Goal: Download file/media

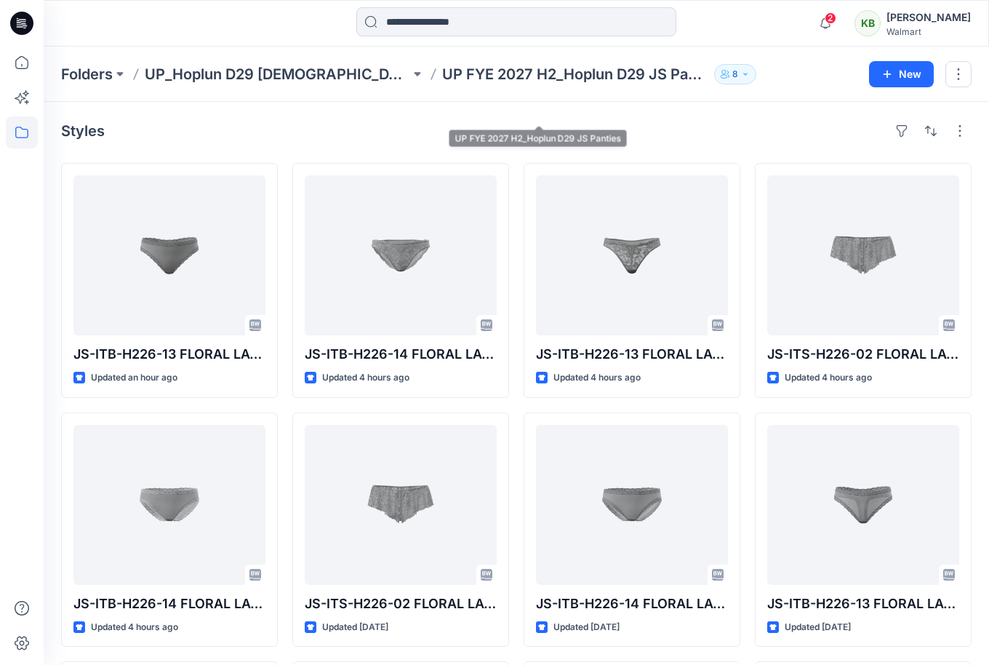
scroll to position [40, 0]
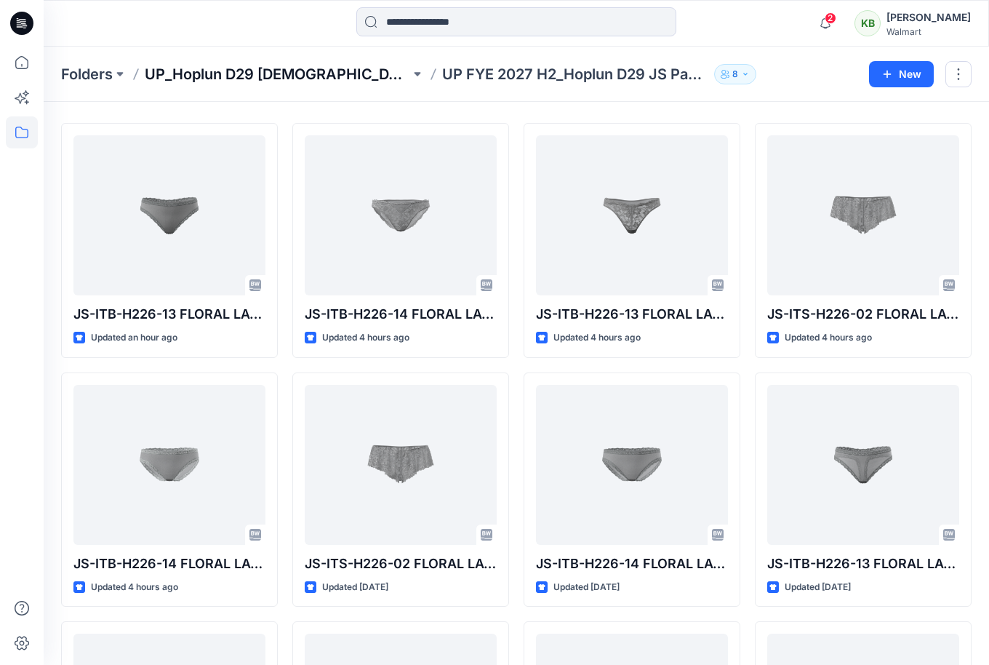
click at [350, 76] on p "UP_Hoplun D29 [DEMOGRAPHIC_DATA] Intimates" at bounding box center [277, 74] width 265 height 20
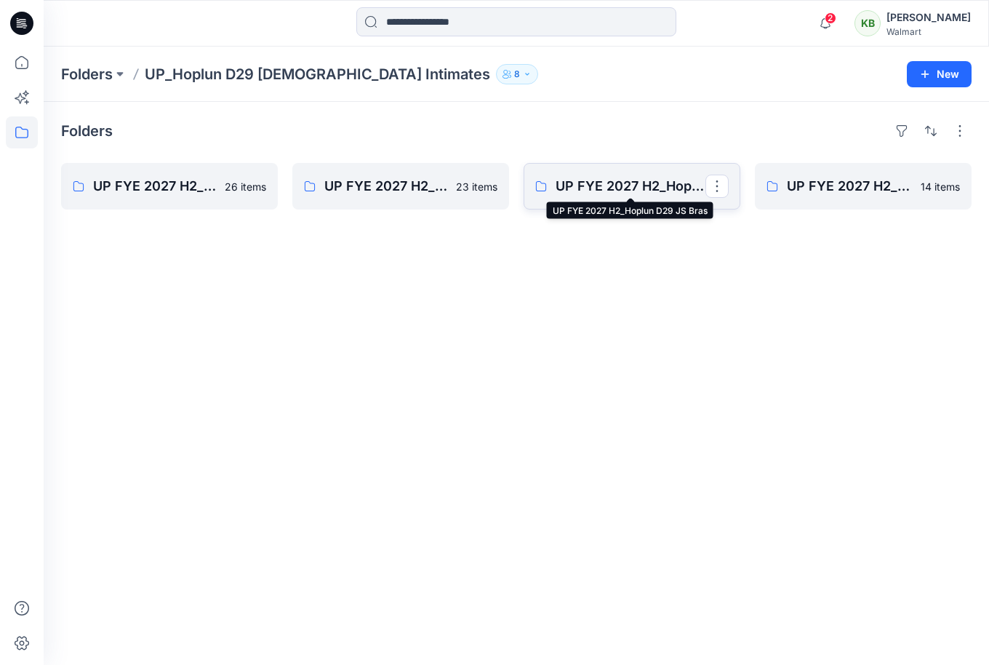
click at [639, 186] on p "UP FYE 2027 H2_Hoplun D29 JS Bras" at bounding box center [630, 186] width 150 height 20
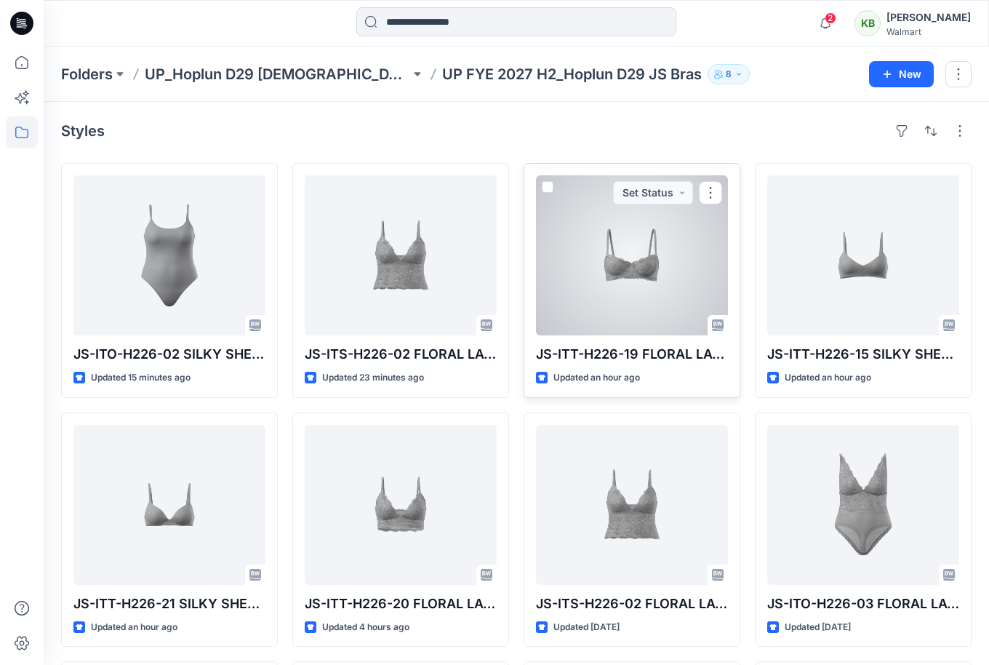
click at [657, 263] on div at bounding box center [632, 255] width 192 height 160
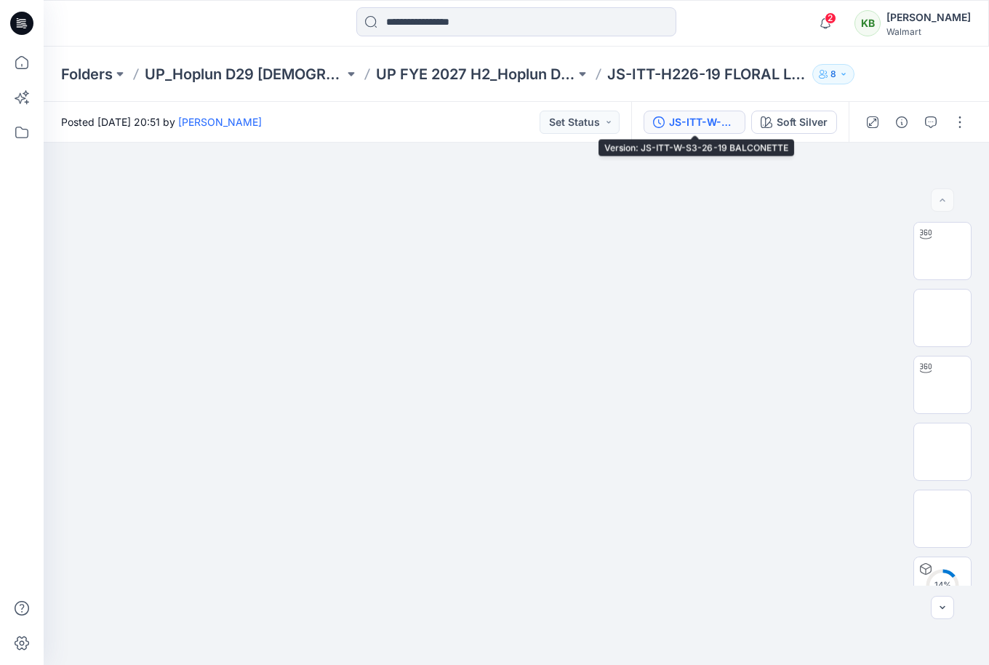
click at [693, 116] on div "JS-ITT-W-S3-26-19 BALCONETTE" at bounding box center [702, 122] width 67 height 16
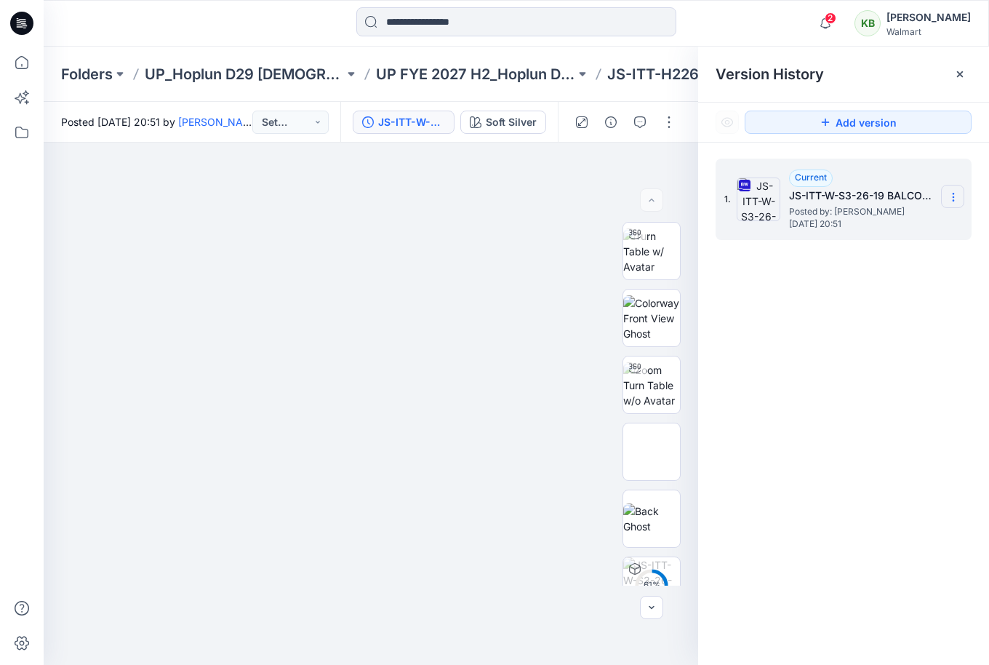
click at [960, 190] on section at bounding box center [952, 196] width 23 height 23
click at [903, 227] on span "Download Source BW File" at bounding box center [880, 225] width 122 height 17
click at [952, 193] on icon at bounding box center [953, 197] width 12 height 12
click at [869, 226] on span "Download Source BW File" at bounding box center [880, 225] width 122 height 17
click at [666, 73] on p "JS-ITT-H226-19 FLORAL LACE BALCONETTE" at bounding box center [706, 74] width 199 height 20
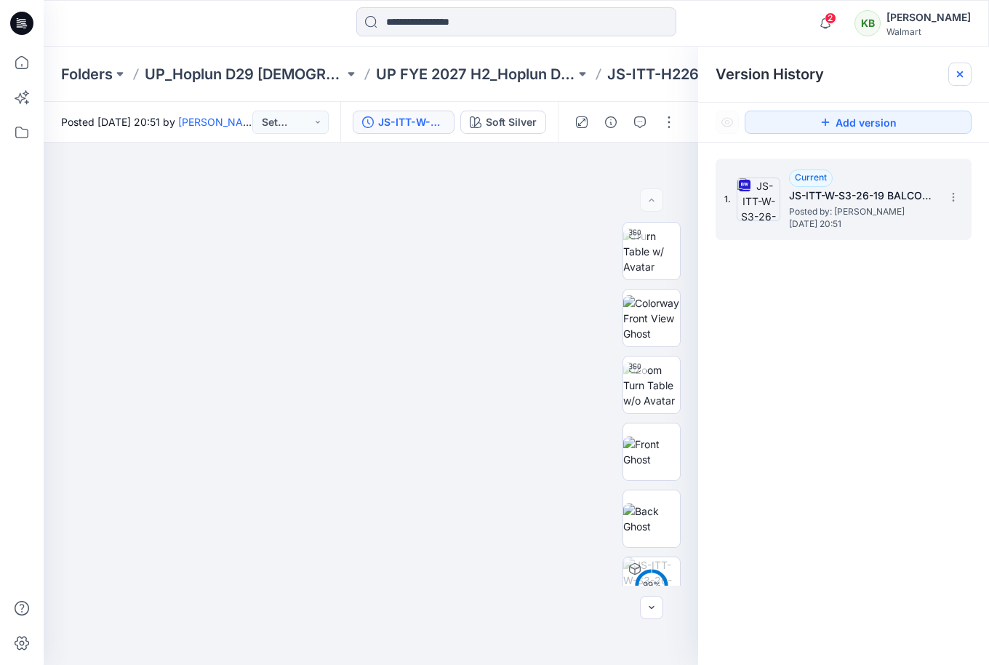
click at [963, 76] on icon at bounding box center [960, 74] width 12 height 12
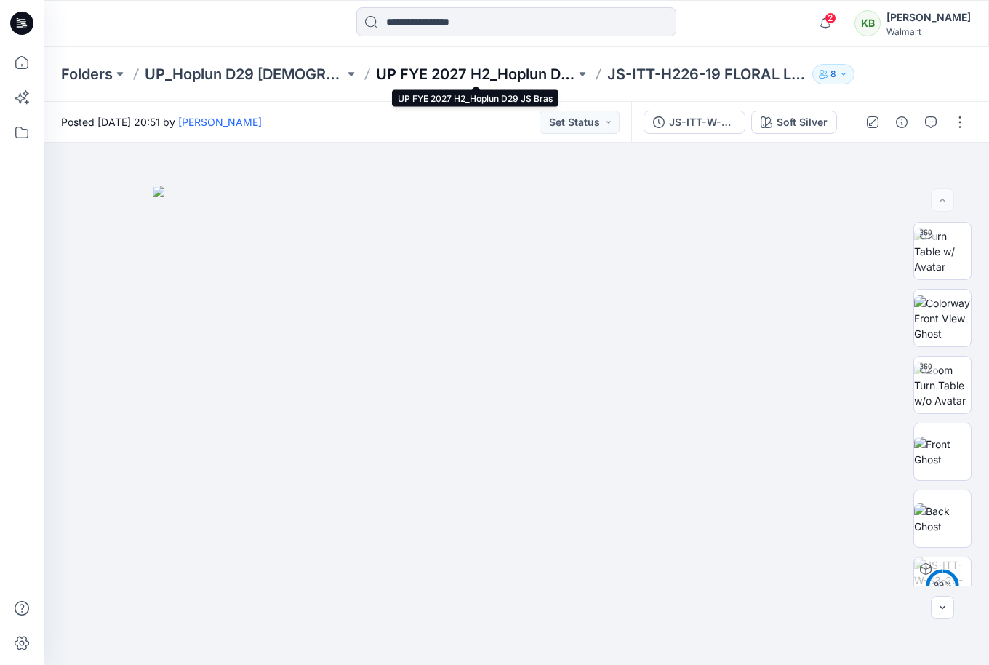
click at [544, 73] on p "UP FYE 2027 H2_Hoplun D29 JS Bras" at bounding box center [475, 74] width 199 height 20
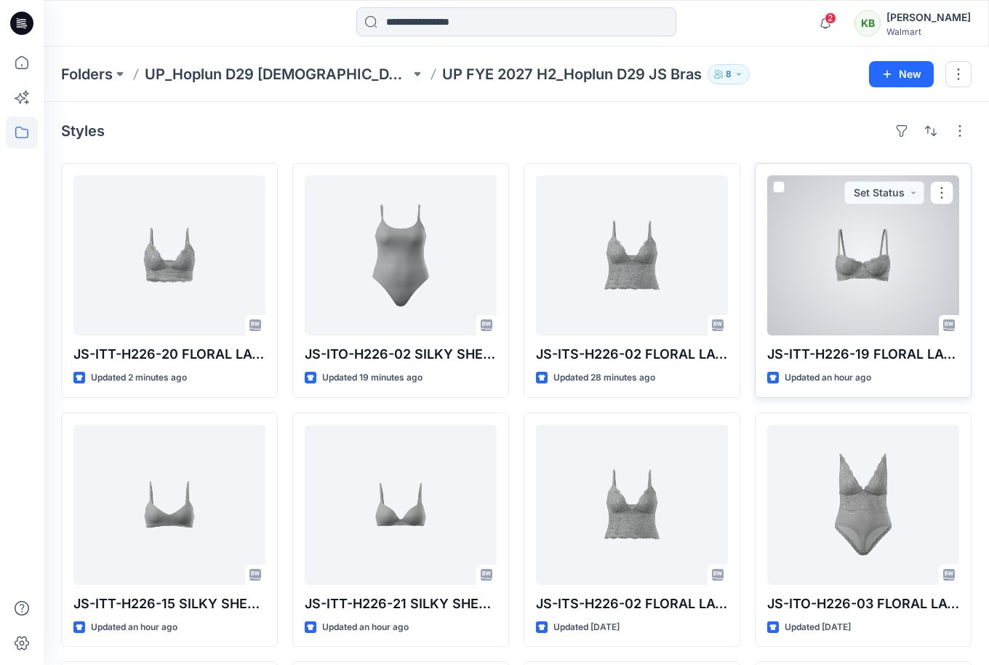
click at [905, 270] on div at bounding box center [863, 255] width 192 height 160
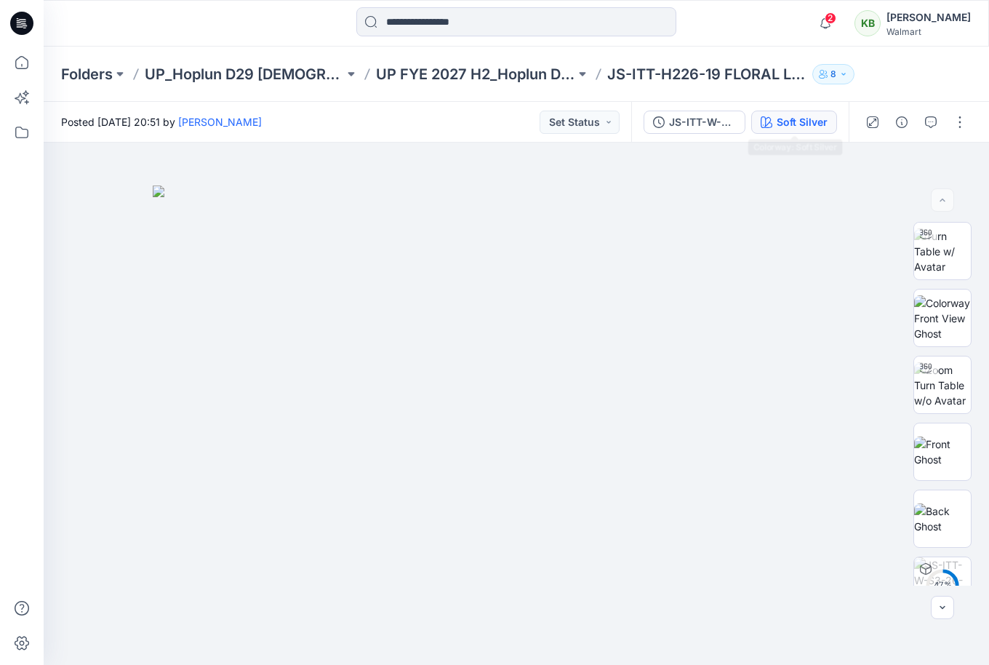
click at [806, 123] on div "Soft Silver" at bounding box center [801, 122] width 51 height 16
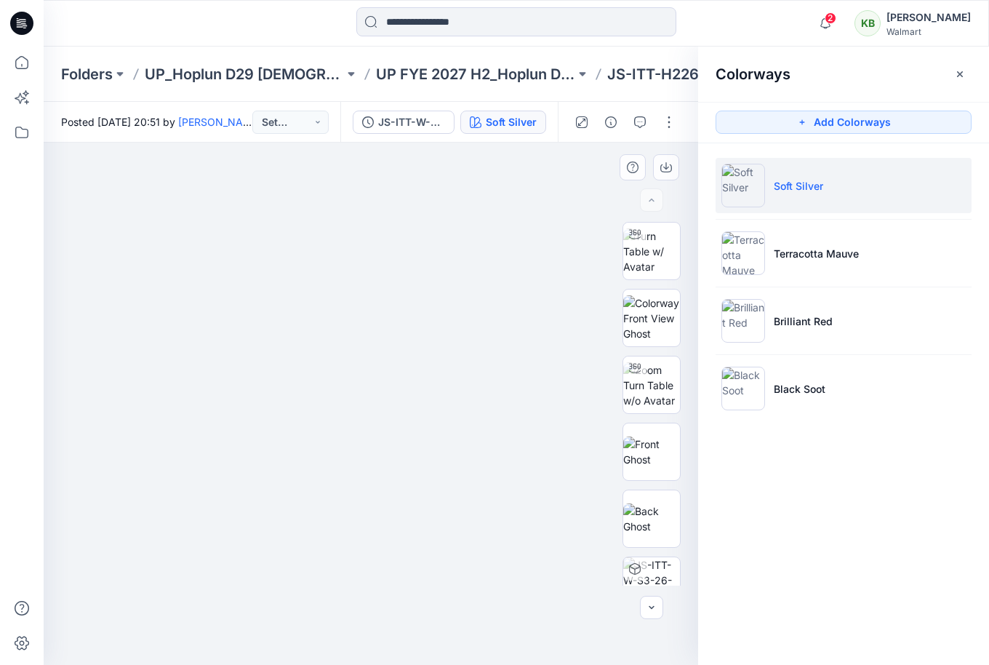
click at [579, 238] on img at bounding box center [370, 424] width 727 height 479
click at [433, 108] on div "JS-ITT-W-S3-26-19 BALCONETTE Soft Silver" at bounding box center [448, 122] width 217 height 41
click at [428, 116] on div "JS-ITT-W-S3-26-19 BALCONETTE" at bounding box center [411, 122] width 67 height 16
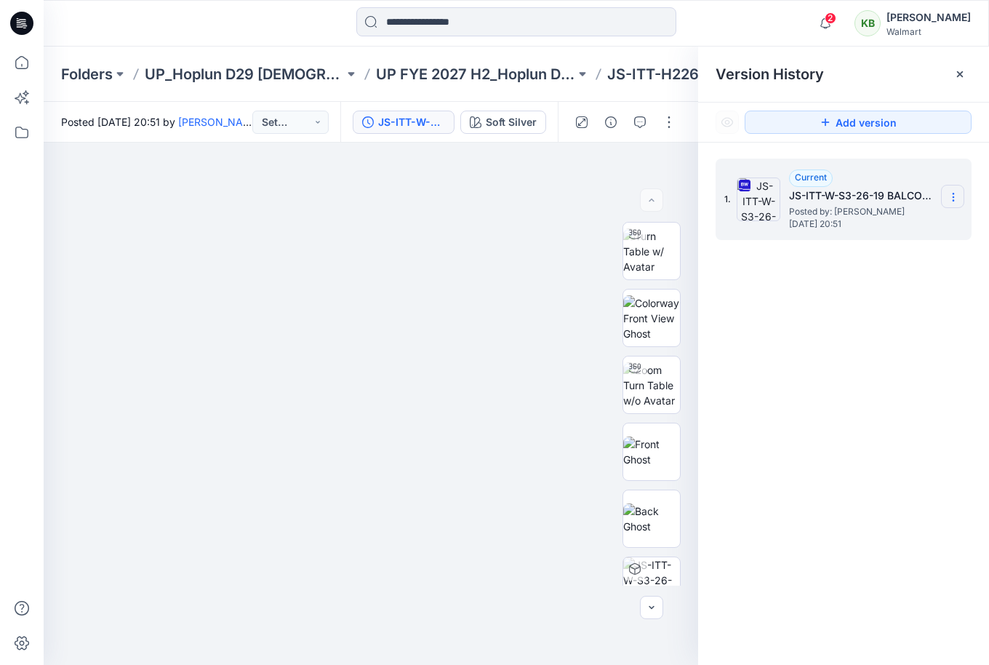
click at [957, 193] on icon at bounding box center [953, 197] width 12 height 12
click at [638, 318] on img at bounding box center [651, 318] width 57 height 46
click at [951, 188] on section at bounding box center [952, 196] width 23 height 23
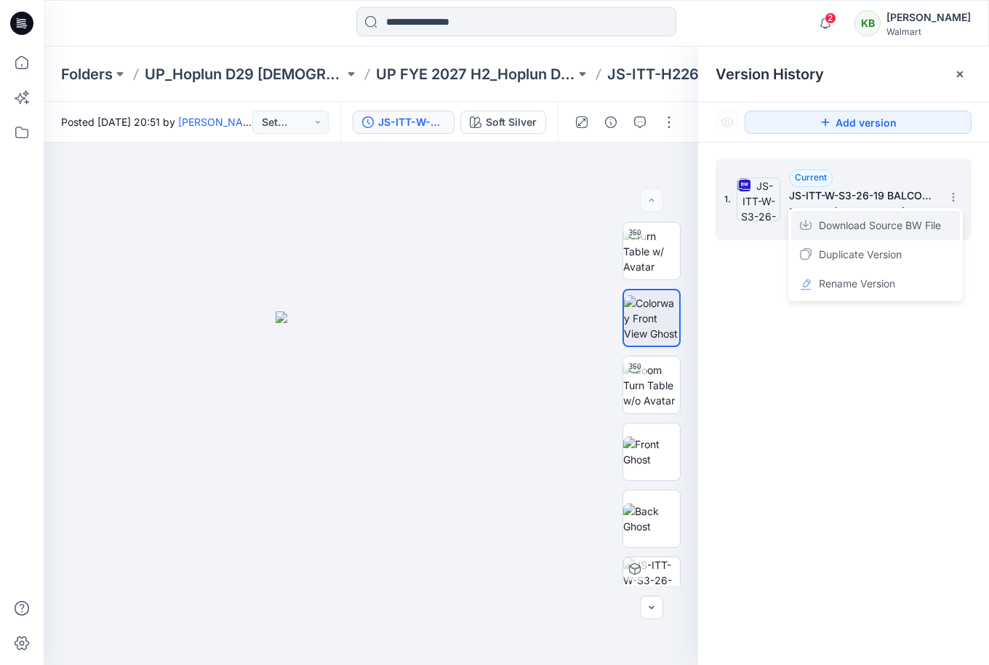
click at [888, 219] on span "Download Source BW File" at bounding box center [880, 225] width 122 height 17
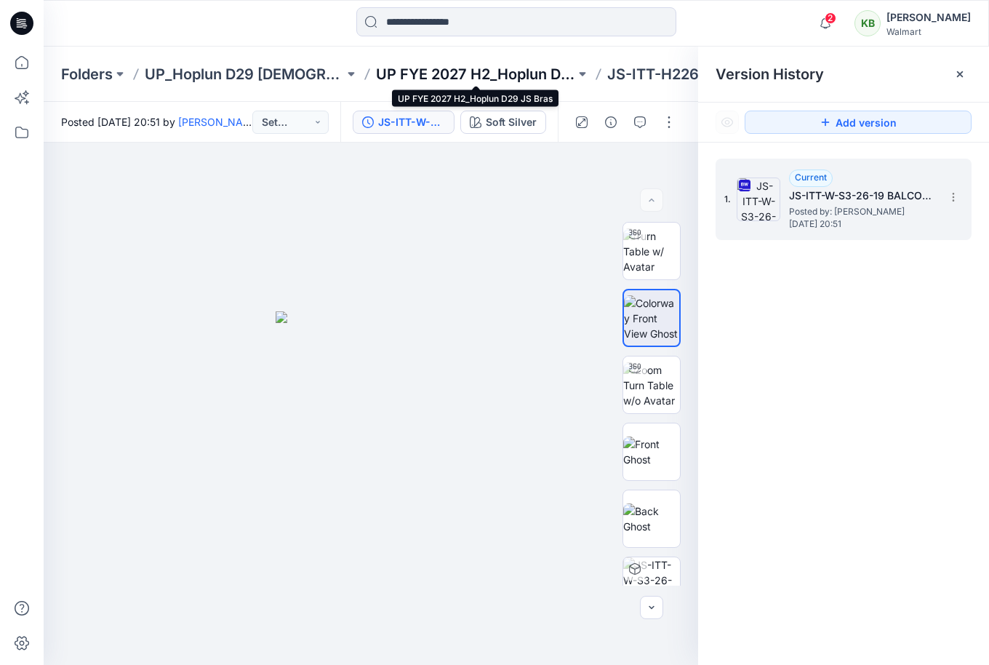
click at [456, 76] on p "UP FYE 2027 H2_Hoplun D29 JS Bras" at bounding box center [475, 74] width 199 height 20
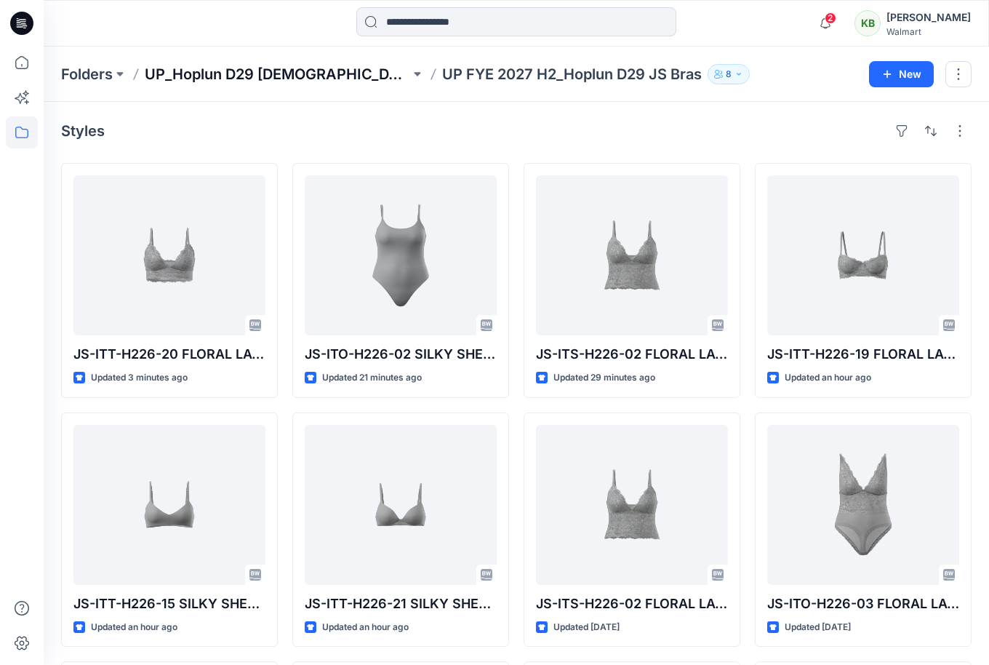
click at [326, 71] on p "UP_Hoplun D29 [DEMOGRAPHIC_DATA] Intimates" at bounding box center [277, 74] width 265 height 20
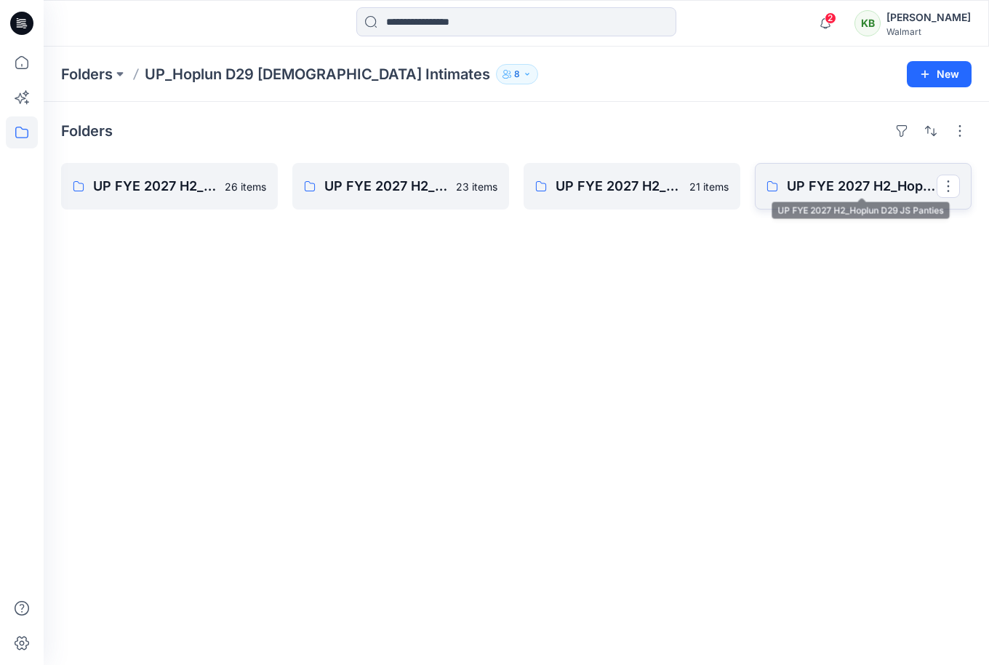
click at [862, 188] on p "UP FYE 2027 H2_Hoplun D29 JS Panties" at bounding box center [862, 186] width 150 height 20
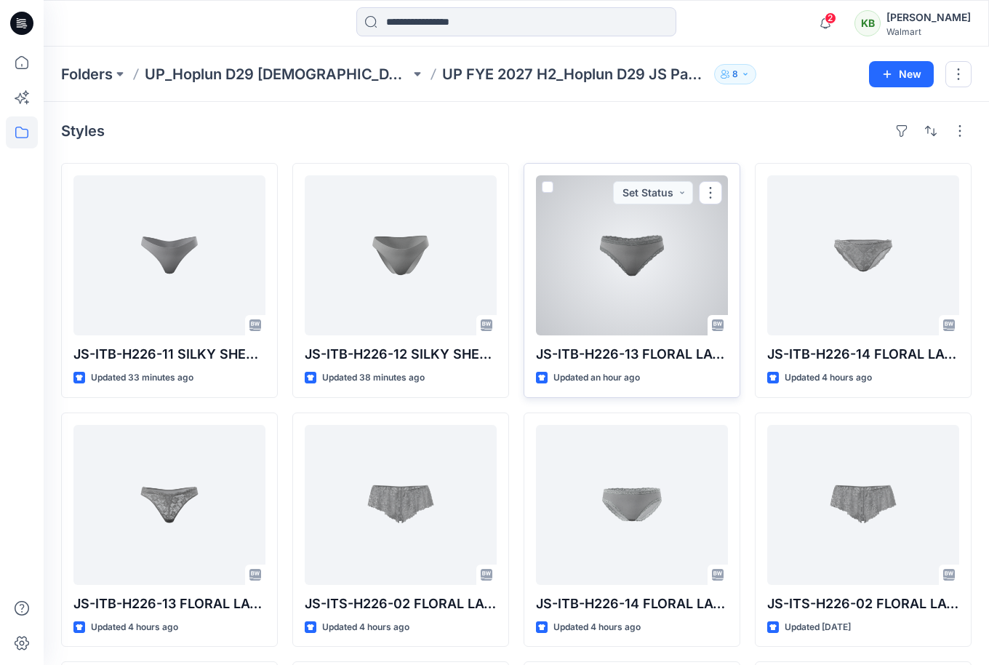
click at [659, 279] on div at bounding box center [632, 255] width 192 height 160
